Goal: Find specific page/section: Find specific page/section

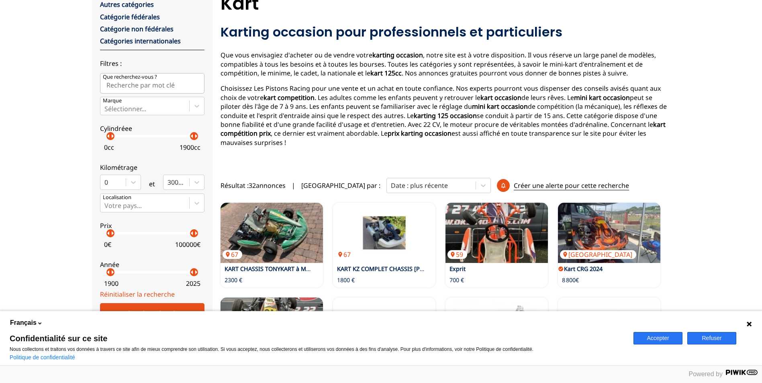
scroll to position [121, 0]
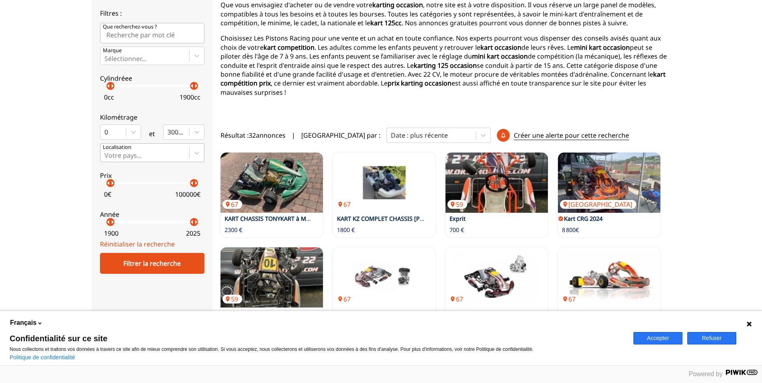
click at [129, 154] on div at bounding box center [144, 155] width 81 height 9
click at [106, 154] on input "Votre pays..." at bounding box center [105, 155] width 2 height 7
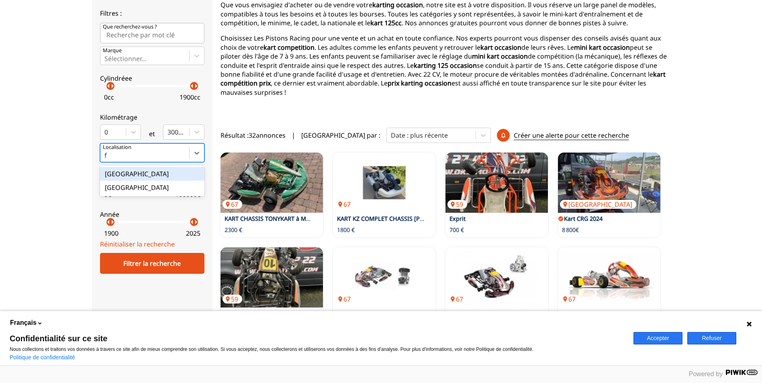
type input "fr"
click at [135, 173] on div "[GEOGRAPHIC_DATA]" at bounding box center [152, 174] width 104 height 14
click at [111, 159] on input "fr" at bounding box center [107, 155] width 7 height 7
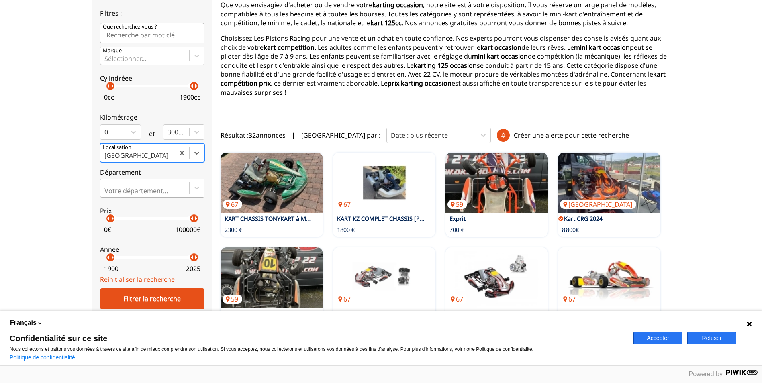
click at [139, 186] on div "Votre département..." at bounding box center [144, 188] width 89 height 18
click at [106, 187] on input "Votre département..." at bounding box center [105, 190] width 2 height 7
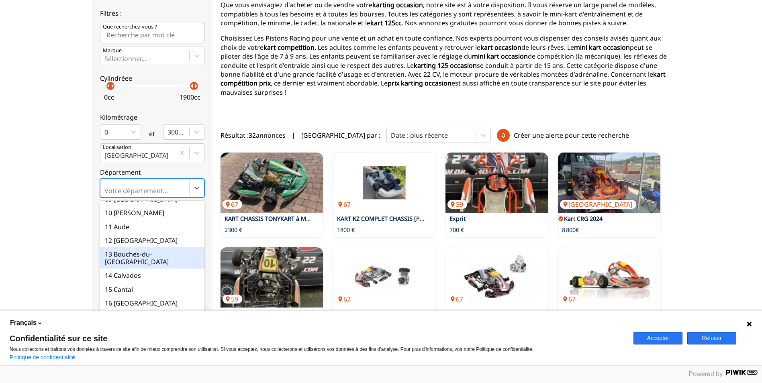
click at [127, 251] on div "13 Bouches-du-[GEOGRAPHIC_DATA]" at bounding box center [152, 257] width 104 height 21
click at [106, 194] on input "option 13 Bouches-du-[GEOGRAPHIC_DATA] focused, 13 of 101. 101 results availabl…" at bounding box center [105, 190] width 2 height 7
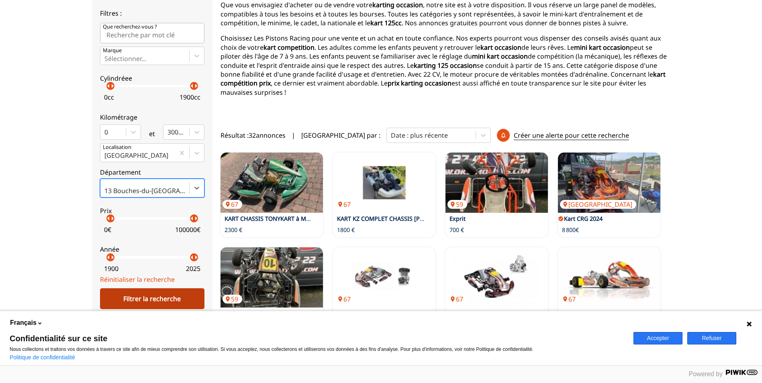
click at [151, 299] on div "Filtrer la recherche" at bounding box center [152, 298] width 104 height 21
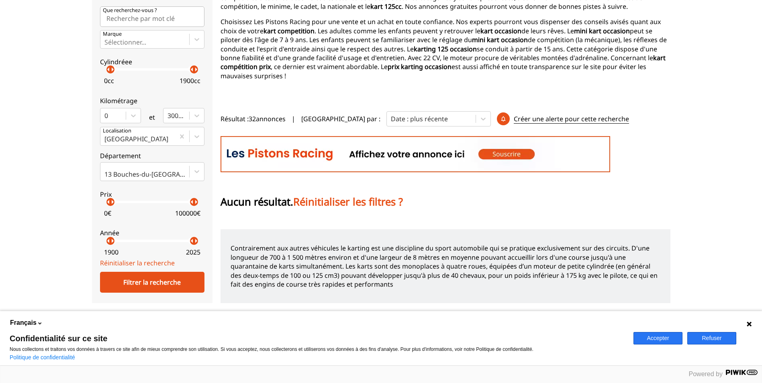
scroll to position [113, 0]
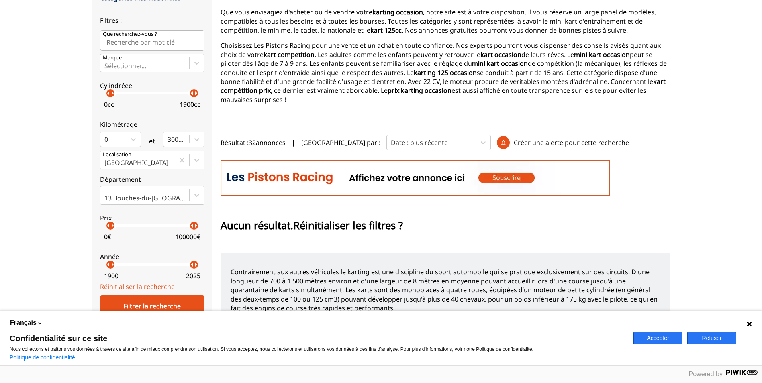
click at [348, 219] on span "Réinitialiser les filtres ?" at bounding box center [348, 226] width 110 height 14
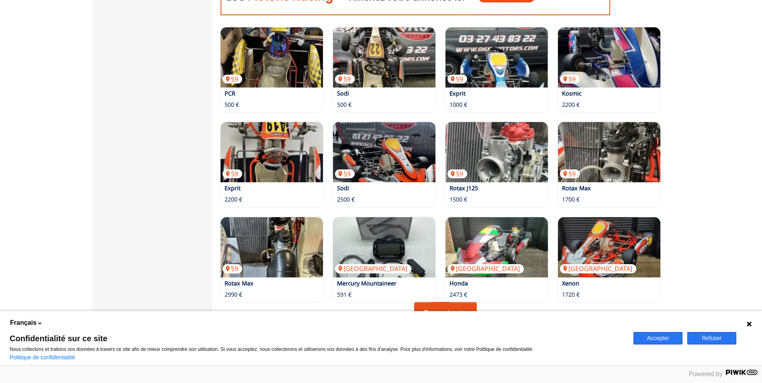
scroll to position [555, 0]
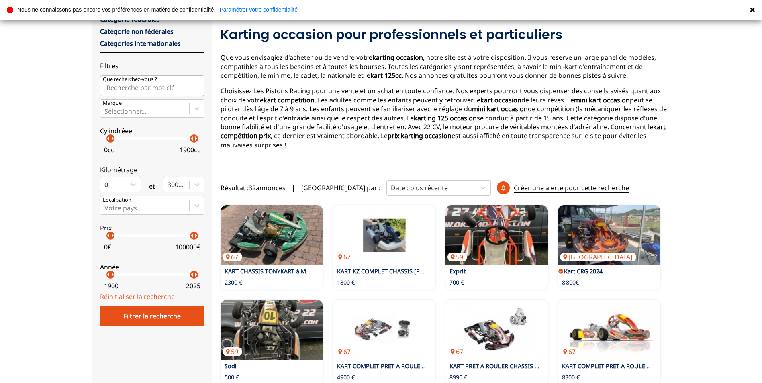
scroll to position [80, 0]
